Goal: Task Accomplishment & Management: Complete application form

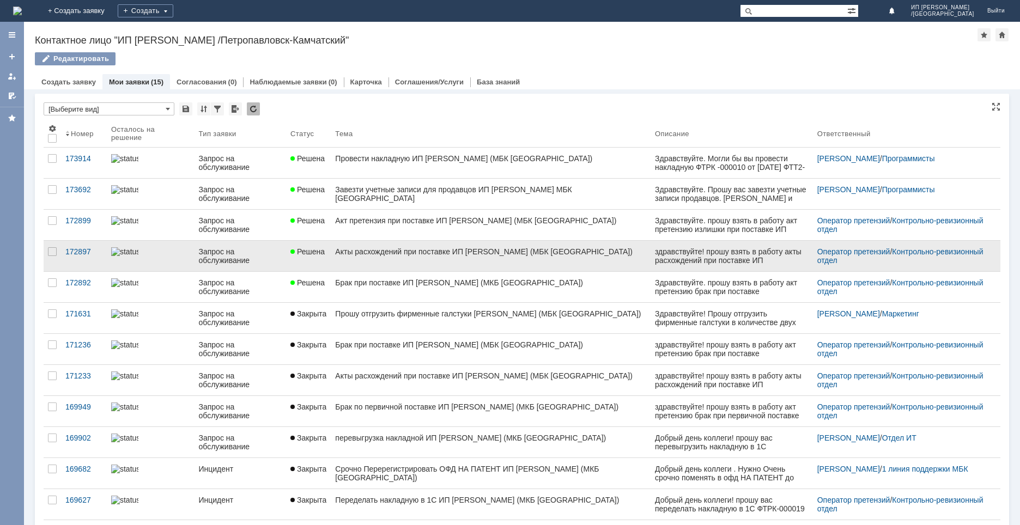
click at [371, 253] on div "Акты расхождений при поставке ИП Ткачнко (МБК Петропавловск-Камчатский)" at bounding box center [490, 251] width 311 height 9
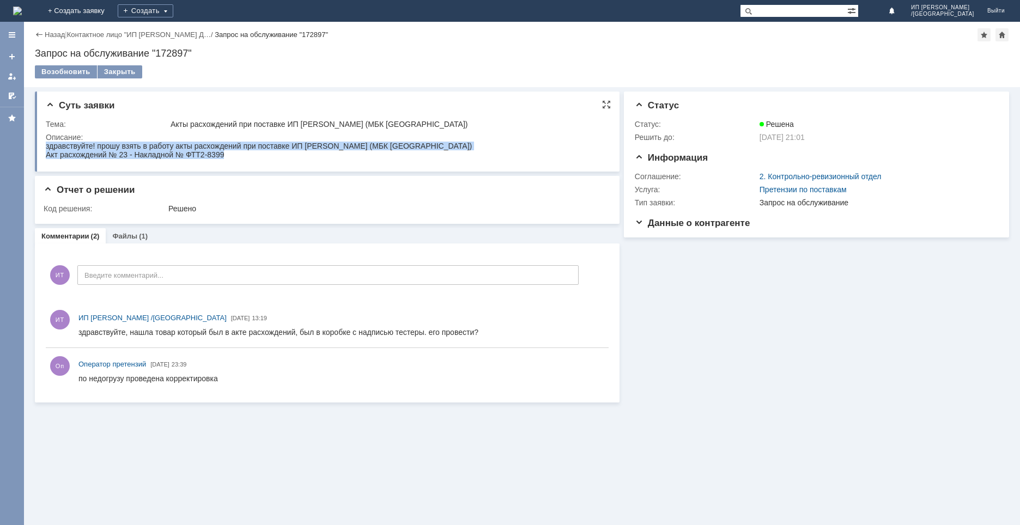
drag, startPoint x: 47, startPoint y: 145, endPoint x: 197, endPoint y: 162, distance: 151.4
click at [197, 159] on html "здравствуйте! прошу взять в работу акты расхождений при поставке ИП [PERSON_NAM…" at bounding box center [325, 150] width 558 height 17
copy body "здравствуйте! прошу взять в работу акты расхождений при поставке ИП [PERSON_NAM…"
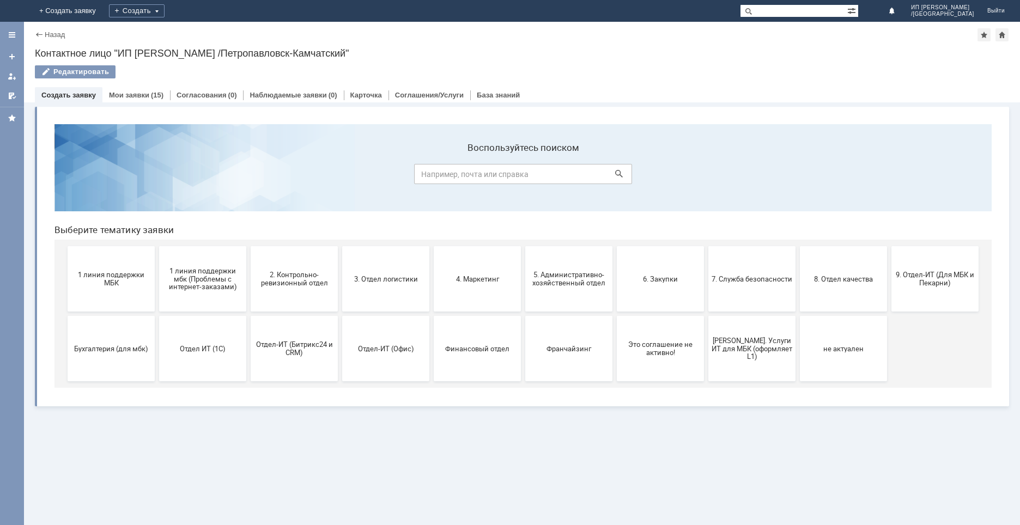
click at [305, 277] on span "2. Контрольно-ревизионный отдел" at bounding box center [294, 279] width 81 height 16
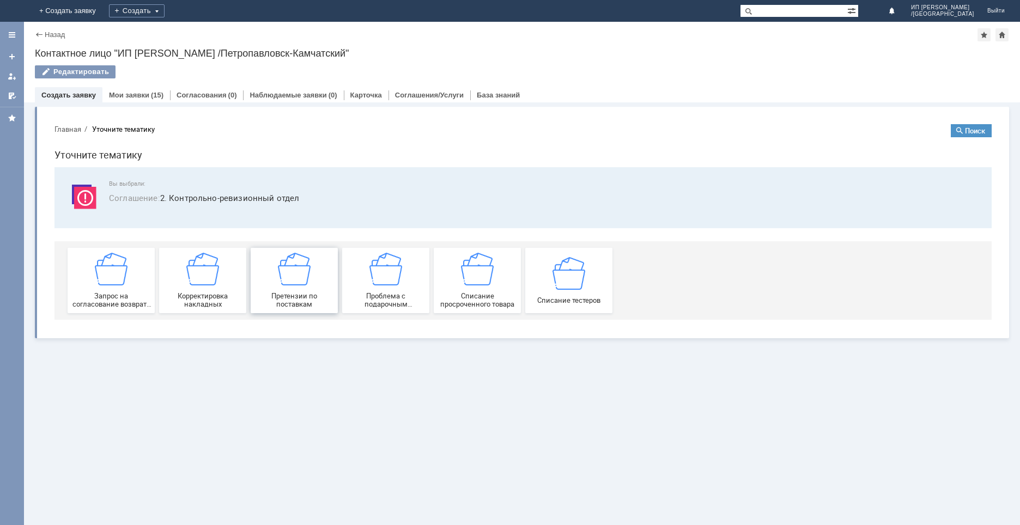
click at [313, 281] on div "Претензии по поставкам" at bounding box center [294, 281] width 81 height 56
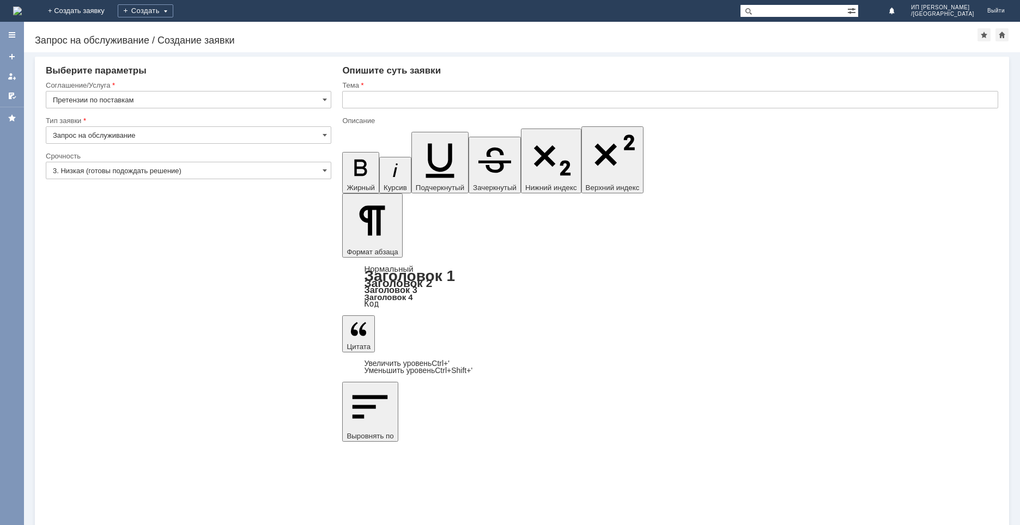
click at [365, 95] on input "text" at bounding box center [670, 99] width 656 height 17
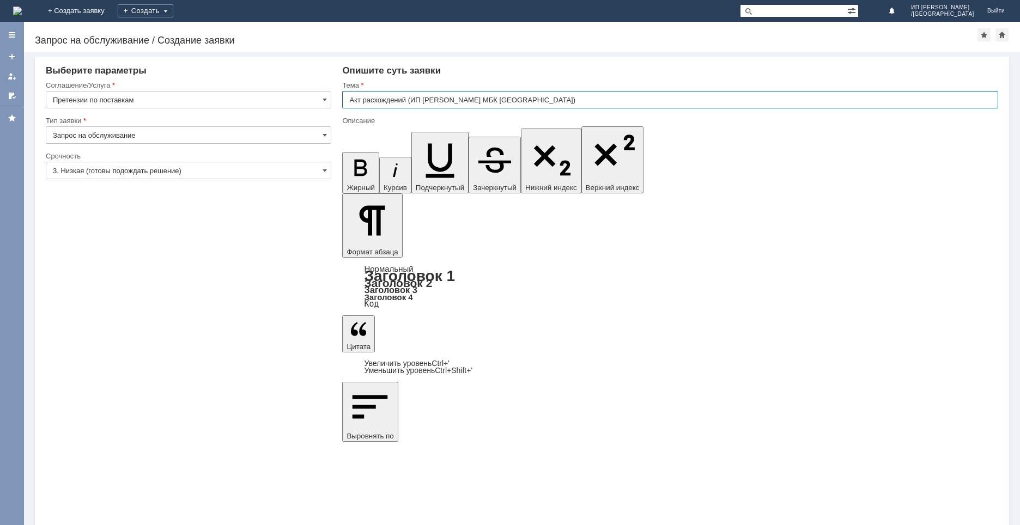
type input "Акт расхождений (ИП [PERSON_NAME] МБК [GEOGRAPHIC_DATA])"
click at [326, 137] on span at bounding box center [325, 135] width 4 height 9
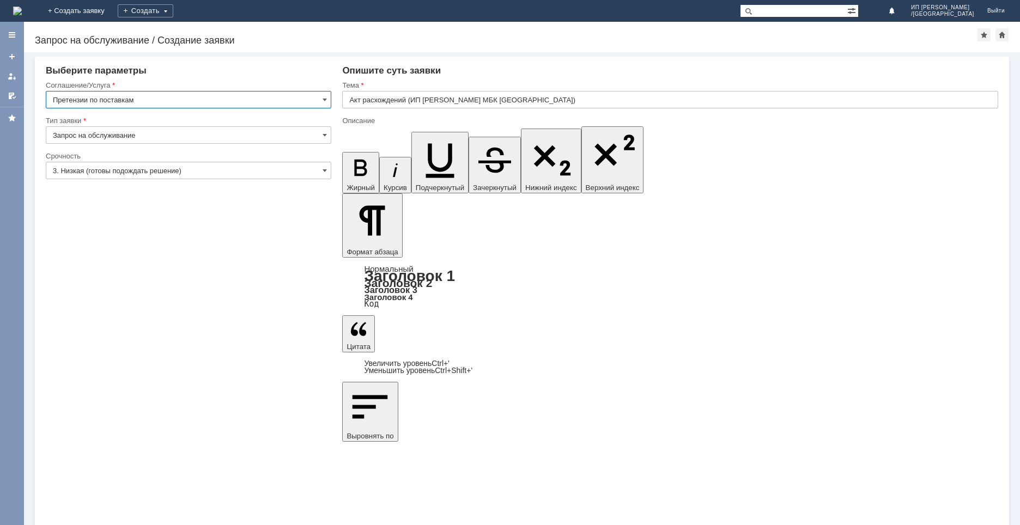
click at [325, 105] on input "Претензии по поставкам" at bounding box center [189, 99] width 286 height 17
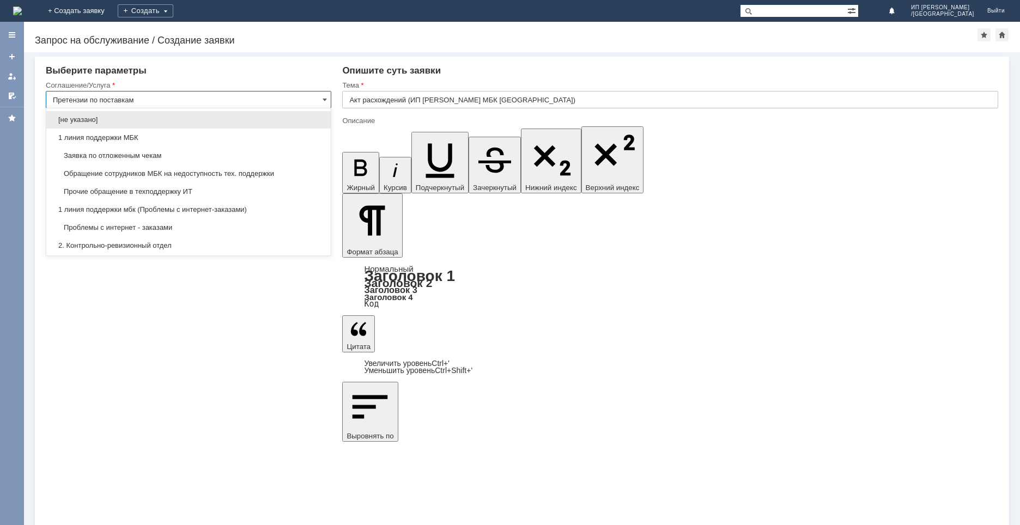
scroll to position [182, 0]
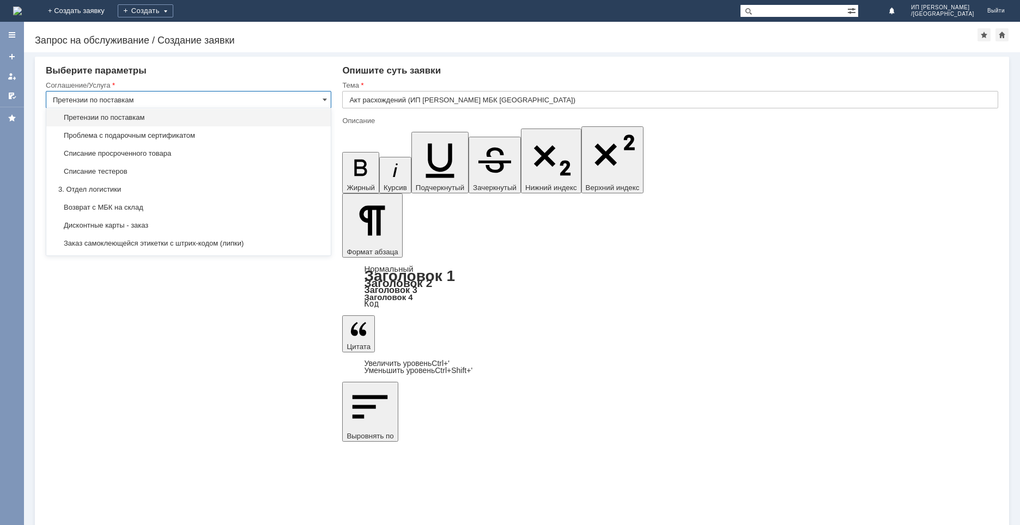
type input "Запрос на обслуживание"
click at [326, 98] on span at bounding box center [325, 99] width 4 height 9
click at [324, 96] on span at bounding box center [325, 99] width 4 height 9
click at [325, 419] on div "Внимание! Выберите параметры Соглашение/Услуга Претензии по поставкам Тип заявк…" at bounding box center [522, 288] width 996 height 473
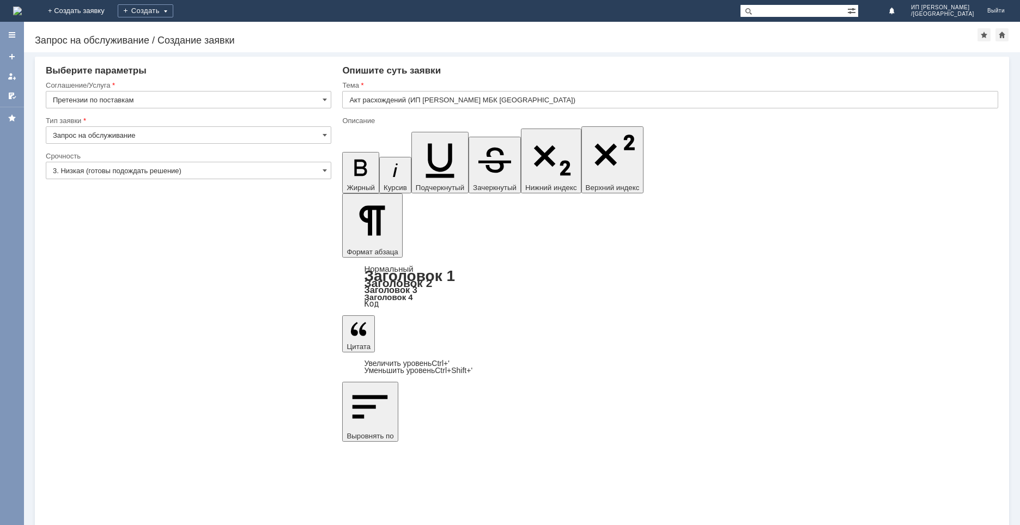
type input "Претензии по поставкам"
click at [325, 171] on span at bounding box center [325, 170] width 4 height 9
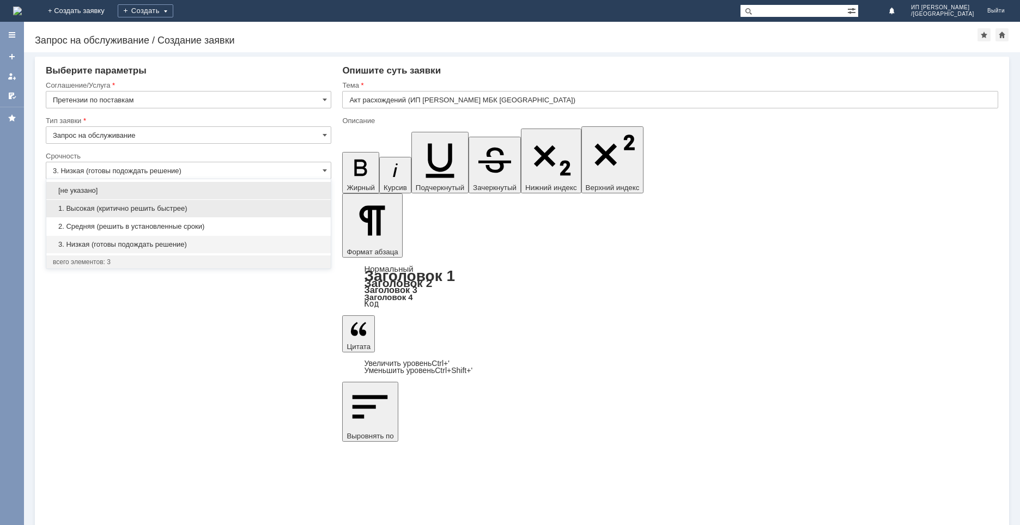
click at [131, 212] on span "1. Высокая (критично решить быстрее)" at bounding box center [188, 208] width 271 height 9
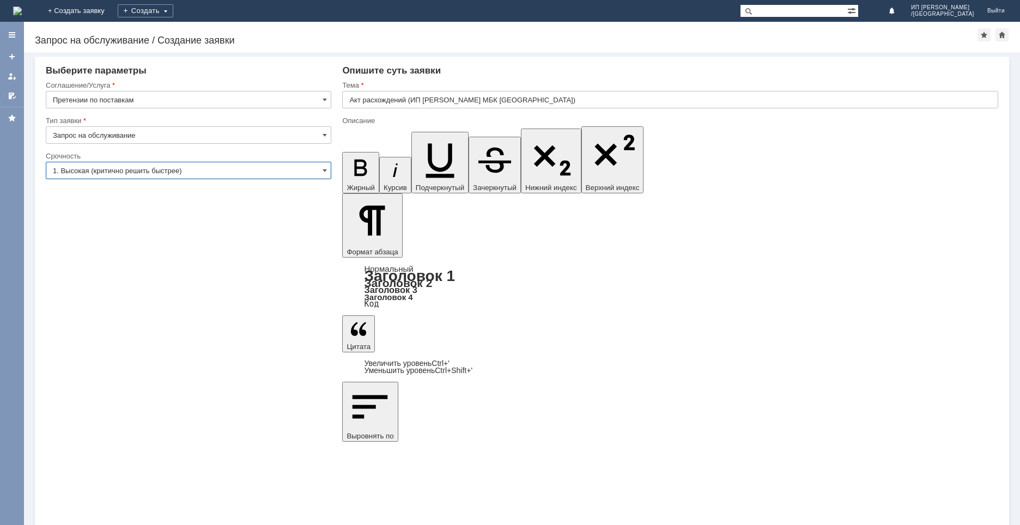
type input "1. Высокая (критично решить быстрее)"
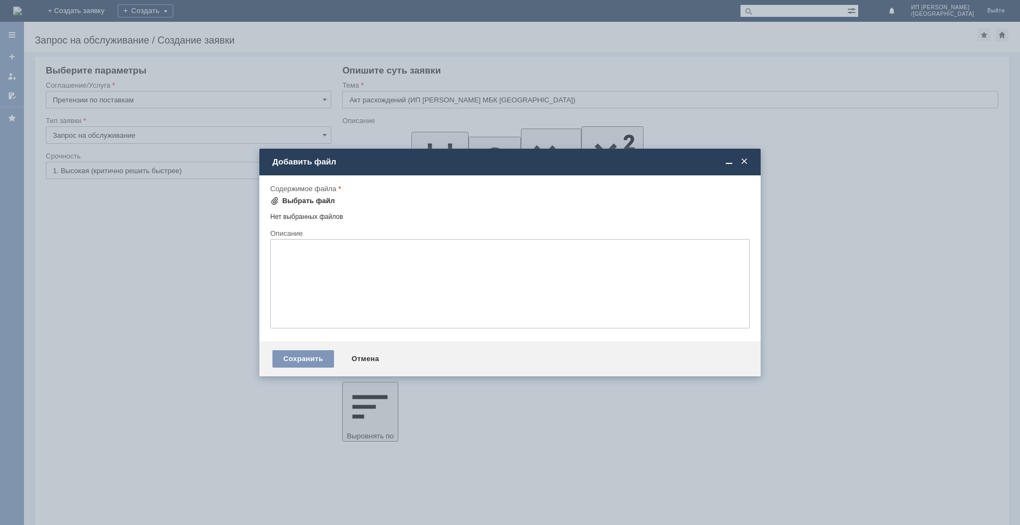
click at [288, 203] on div "Выбрать файл" at bounding box center [308, 201] width 53 height 9
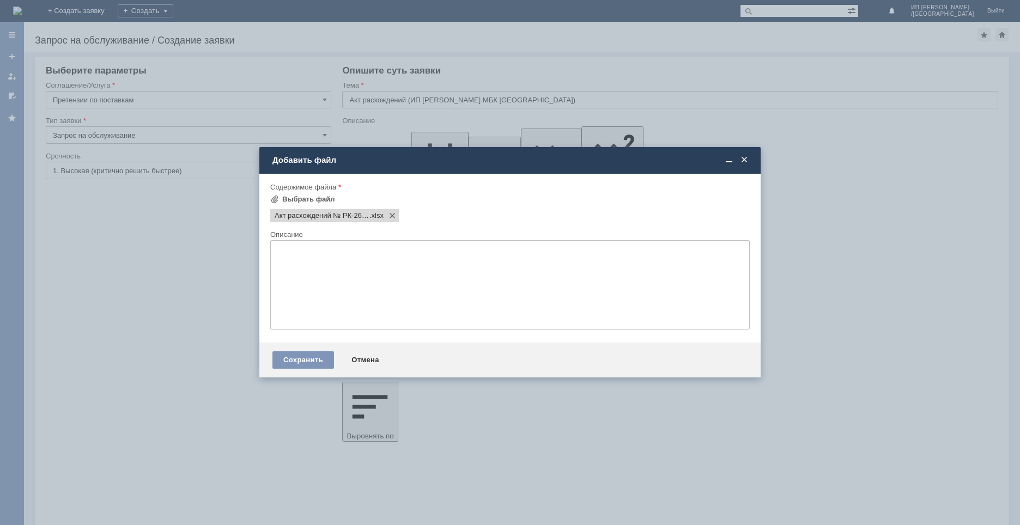
scroll to position [0, 0]
click at [317, 360] on div "Сохранить" at bounding box center [303, 359] width 62 height 17
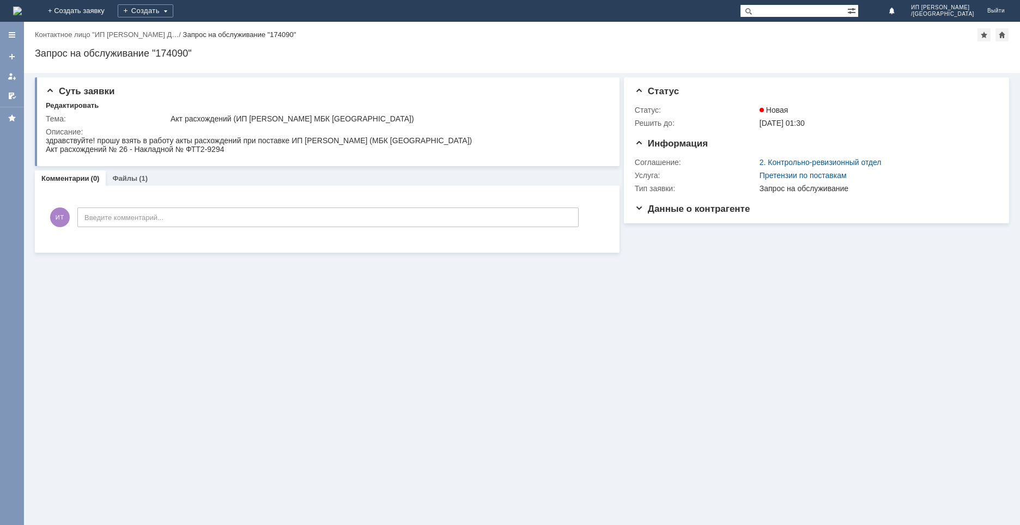
click at [83, 308] on div "Суть заявки Редактировать Тема: Акт расхождений (ИП [PERSON_NAME] МБК Петропавл…" at bounding box center [522, 299] width 996 height 452
